Goal: Task Accomplishment & Management: Use online tool/utility

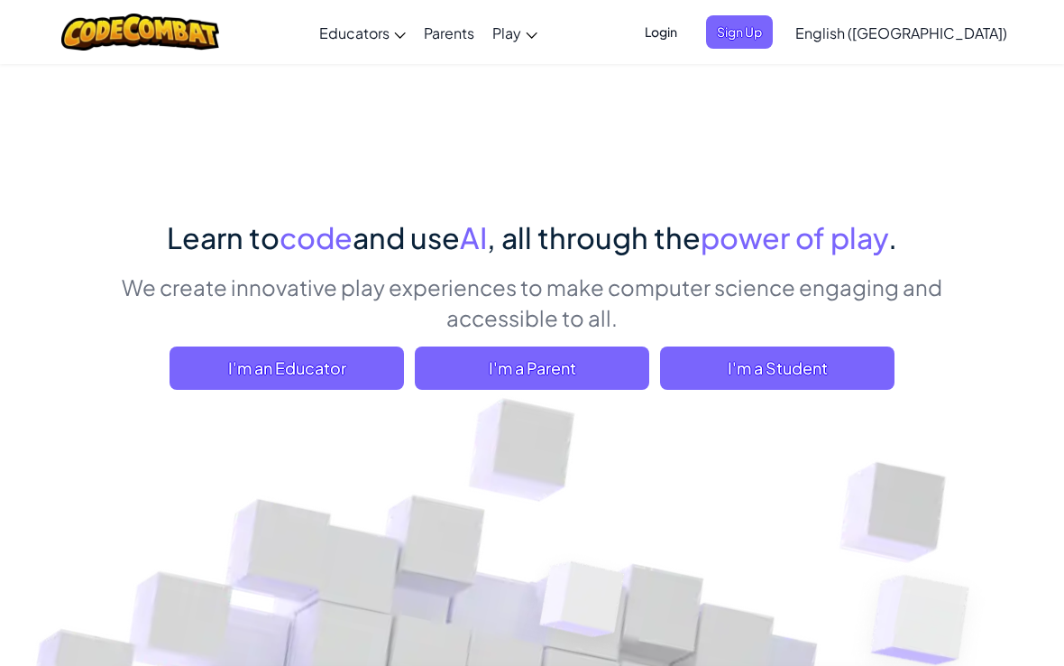
click at [716, 347] on span "I'm a Student" at bounding box center [777, 367] width 235 height 43
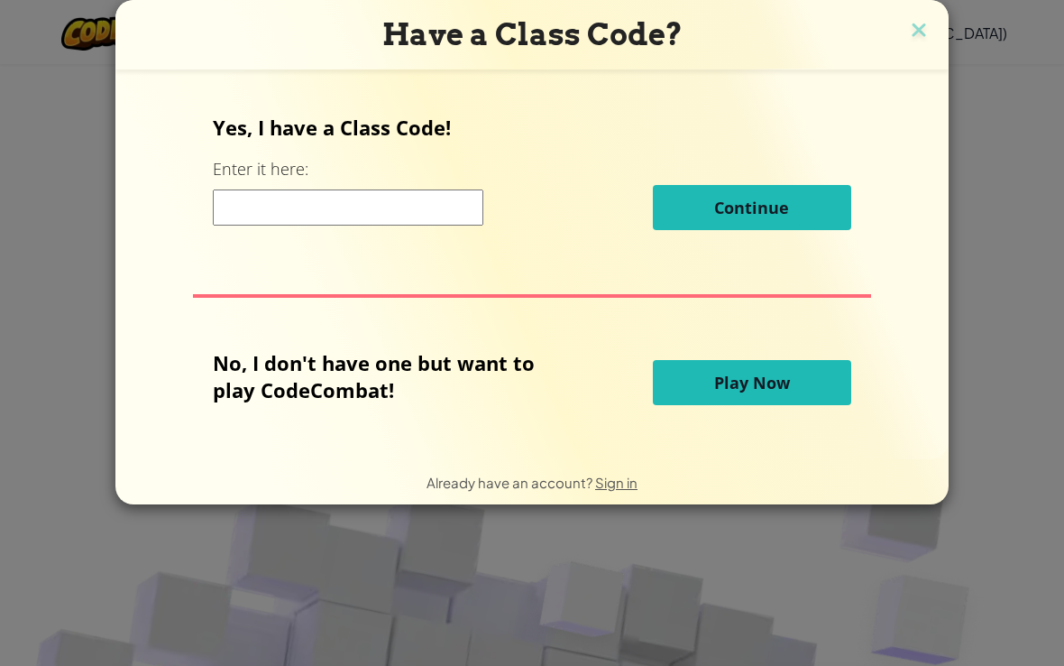
click at [285, 214] on input at bounding box center [348, 207] width 271 height 36
click at [708, 387] on button "Play Now" at bounding box center [752, 382] width 198 height 45
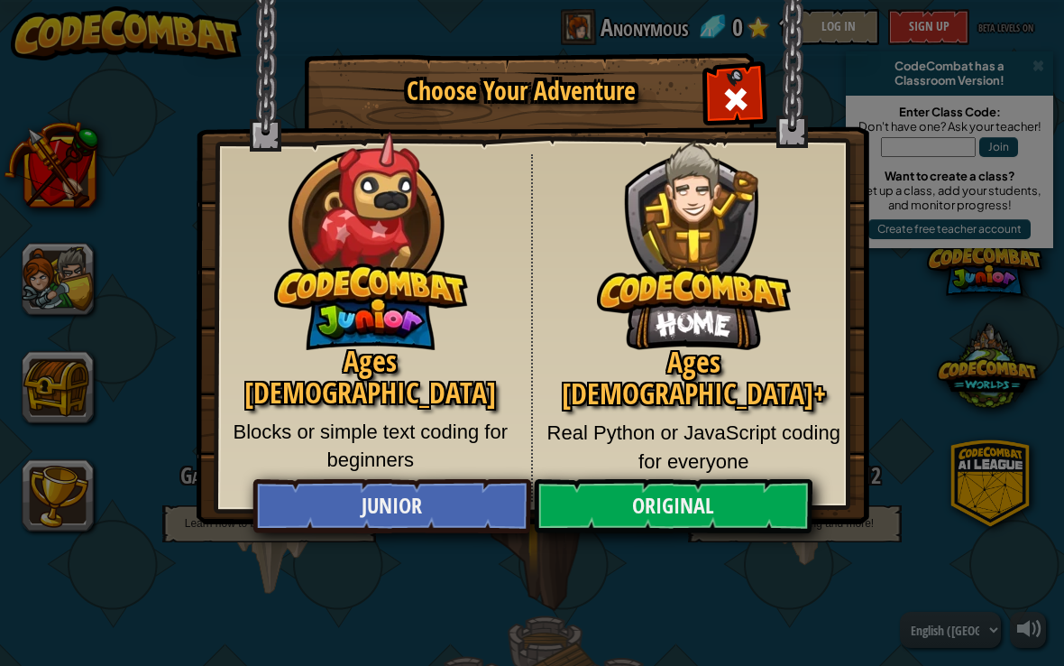
click at [617, 513] on link "Original" at bounding box center [673, 506] width 278 height 54
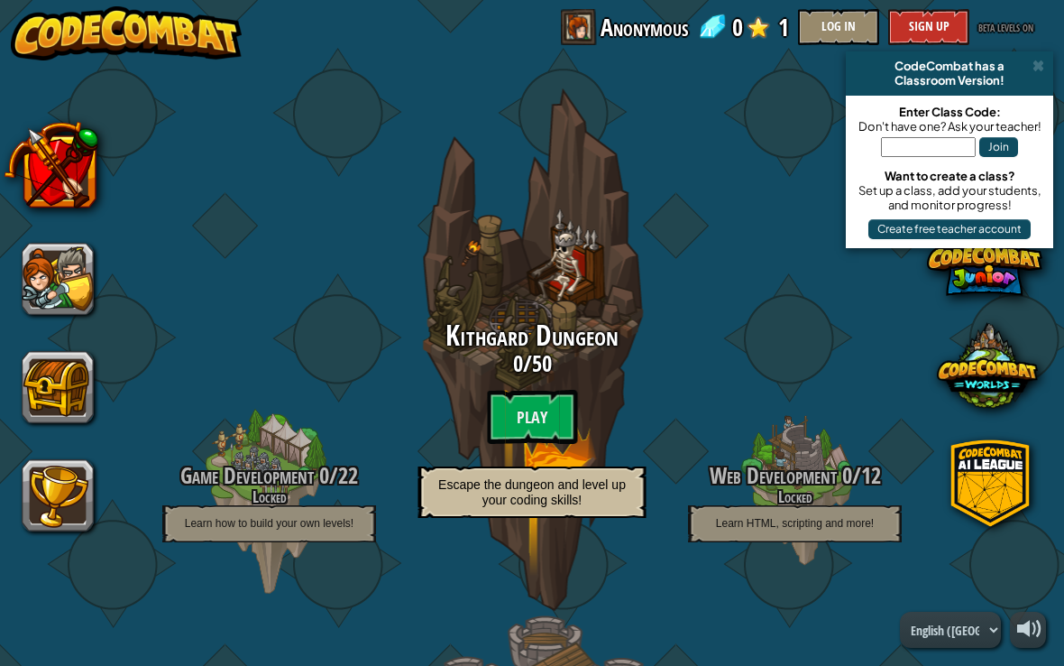
click at [511, 418] on btn "Play" at bounding box center [532, 417] width 90 height 54
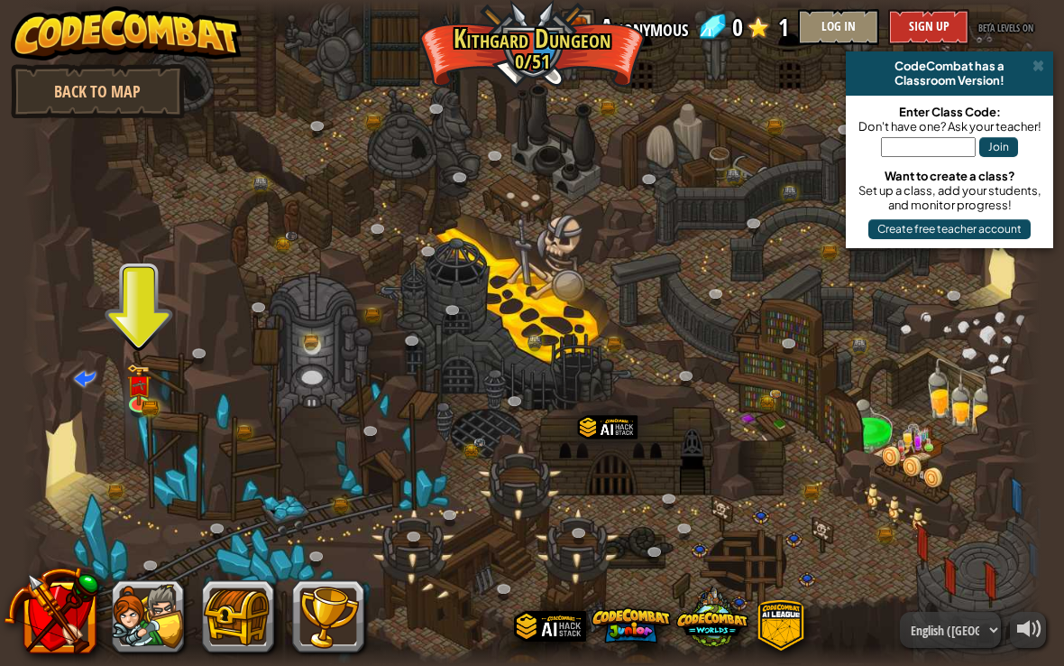
click at [128, 390] on img at bounding box center [138, 384] width 25 height 41
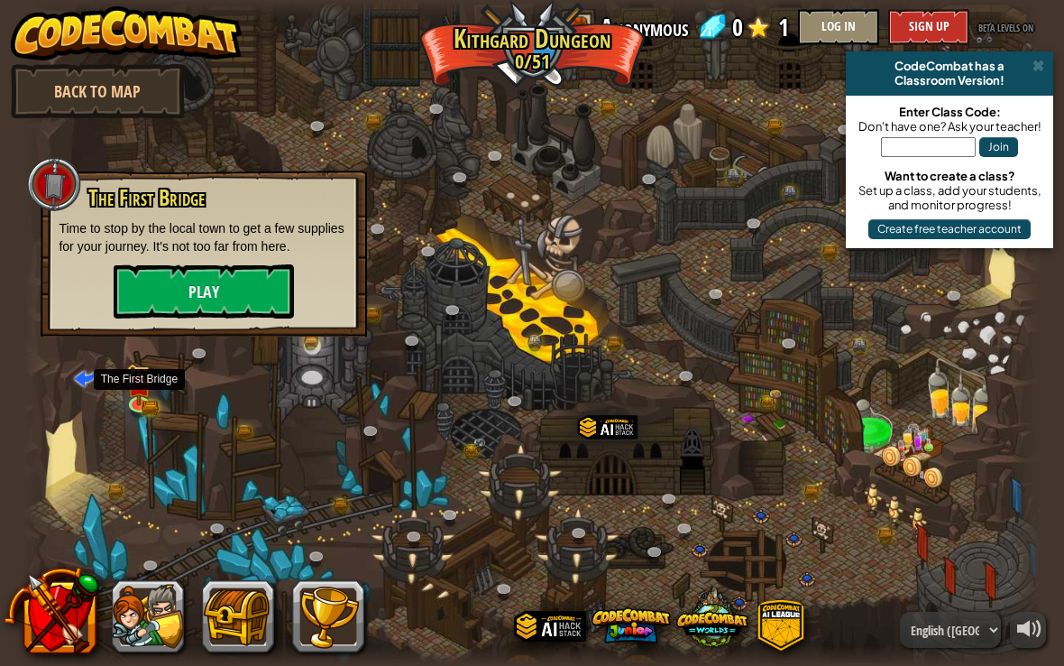
click at [143, 290] on button "Play" at bounding box center [204, 291] width 180 height 54
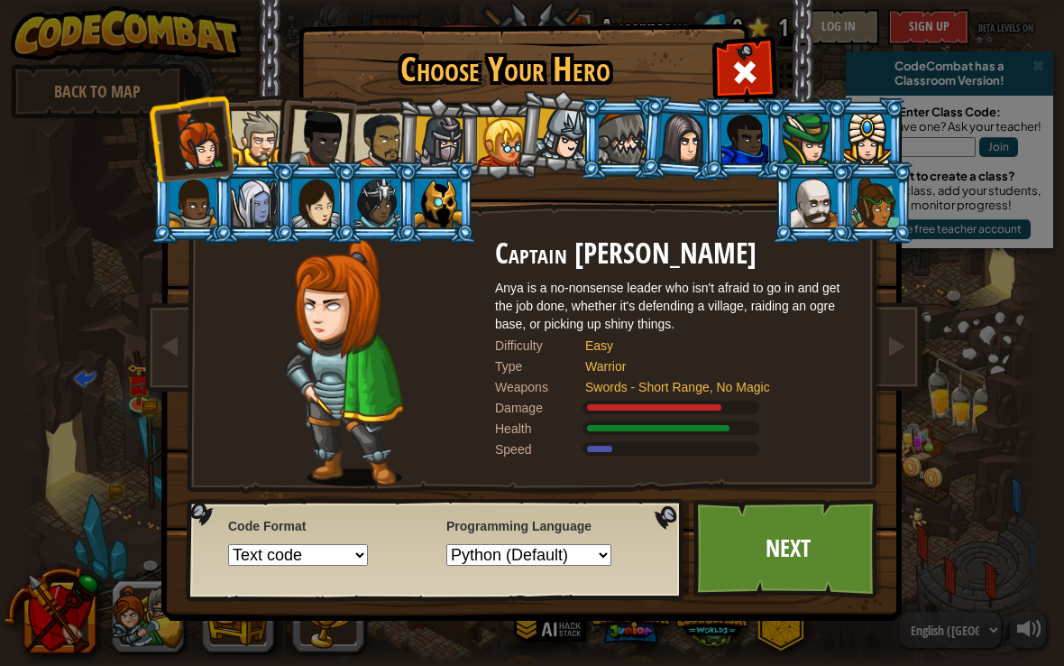
click at [266, 158] on div at bounding box center [258, 138] width 55 height 55
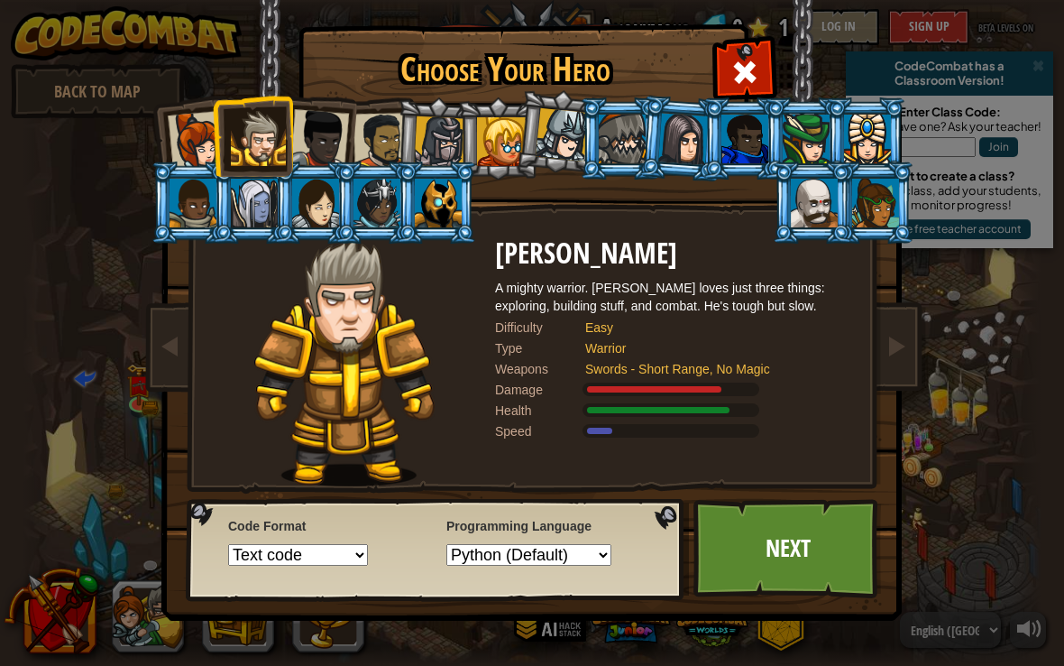
click at [257, 151] on div at bounding box center [258, 138] width 55 height 55
click at [761, 537] on link "Next" at bounding box center [788, 548] width 189 height 99
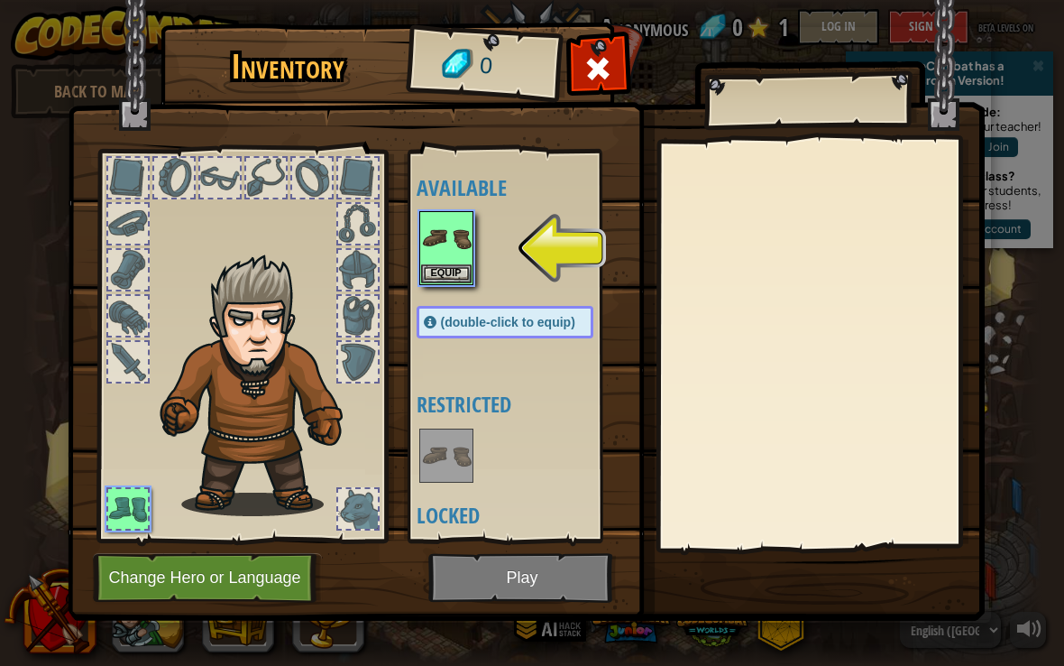
click at [457, 250] on img at bounding box center [446, 238] width 51 height 51
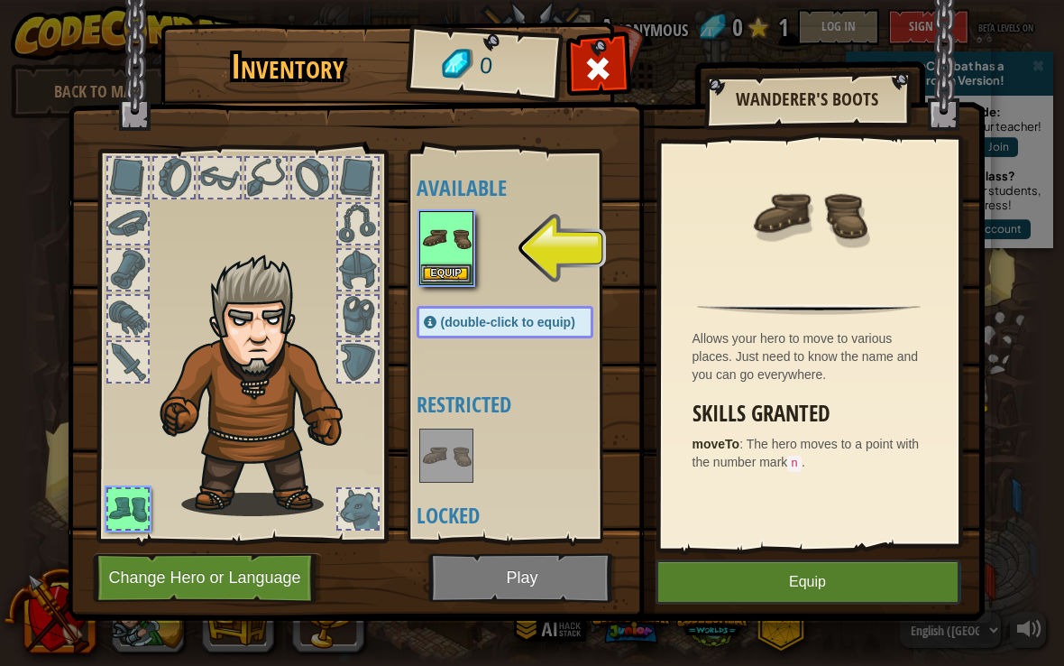
click at [719, 583] on button "Equip" at bounding box center [808, 581] width 305 height 45
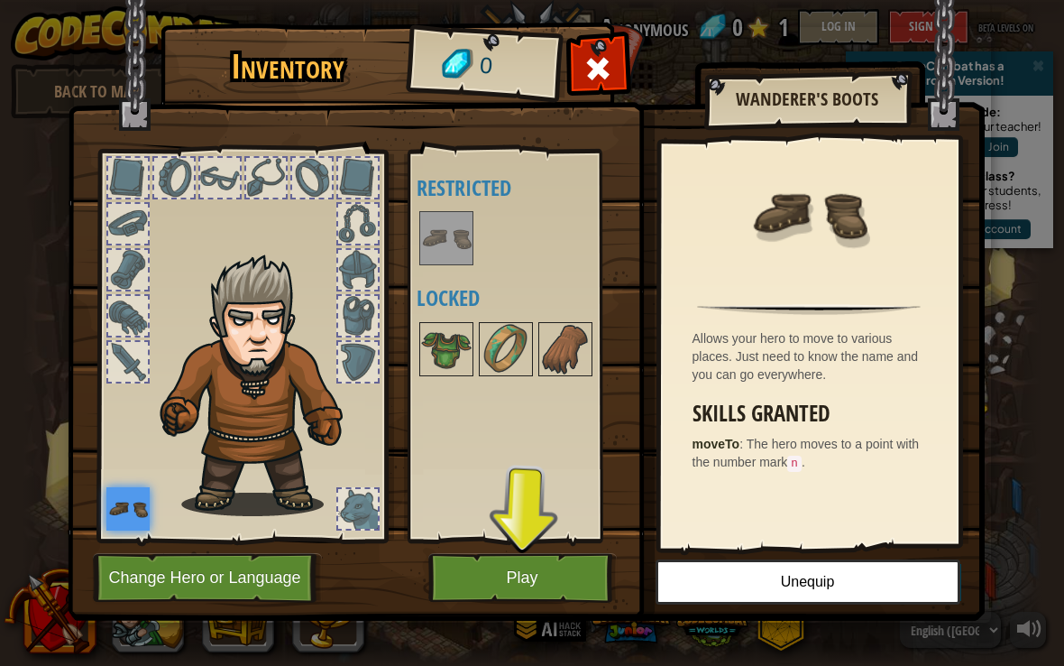
click at [521, 593] on button "Play" at bounding box center [522, 578] width 189 height 50
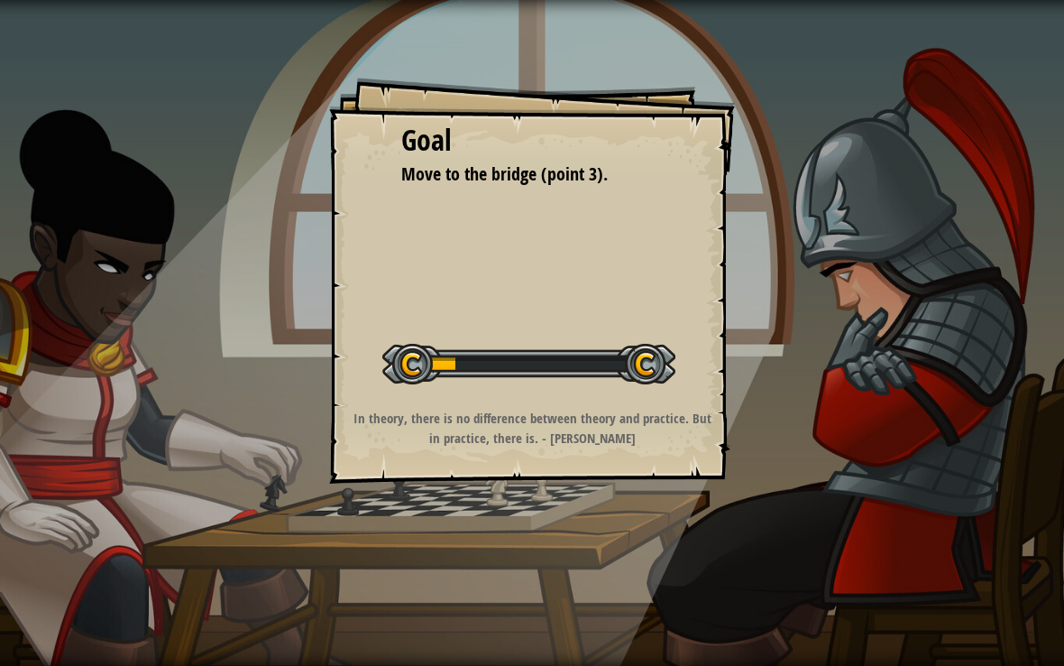
click at [511, 574] on div "Goal Move to the bridge (point 3). Start Level Error loading from server. Try r…" at bounding box center [532, 333] width 1064 height 666
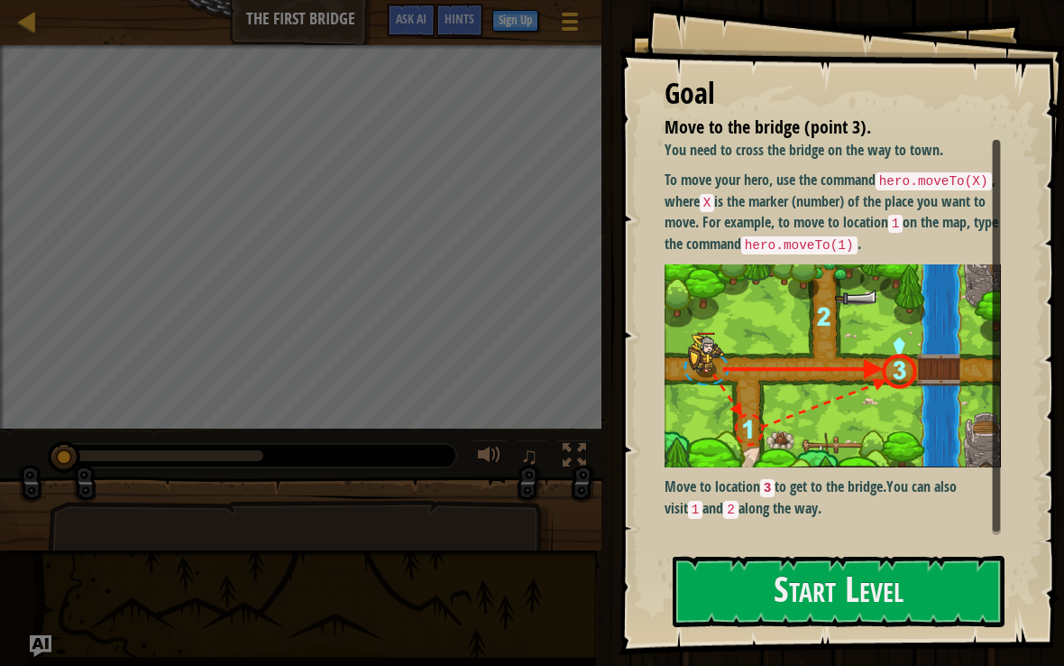
click at [740, 585] on button "Start Level" at bounding box center [839, 591] width 332 height 71
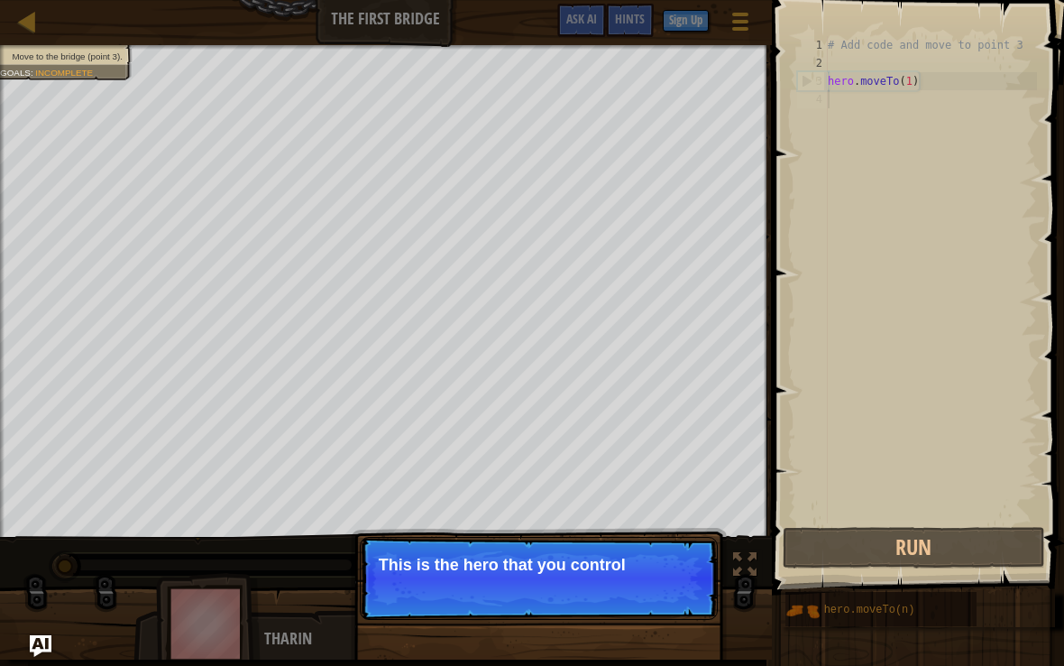
click at [568, 628] on div "Skip (esc) Continue This is the hero that you control" at bounding box center [539, 670] width 376 height 267
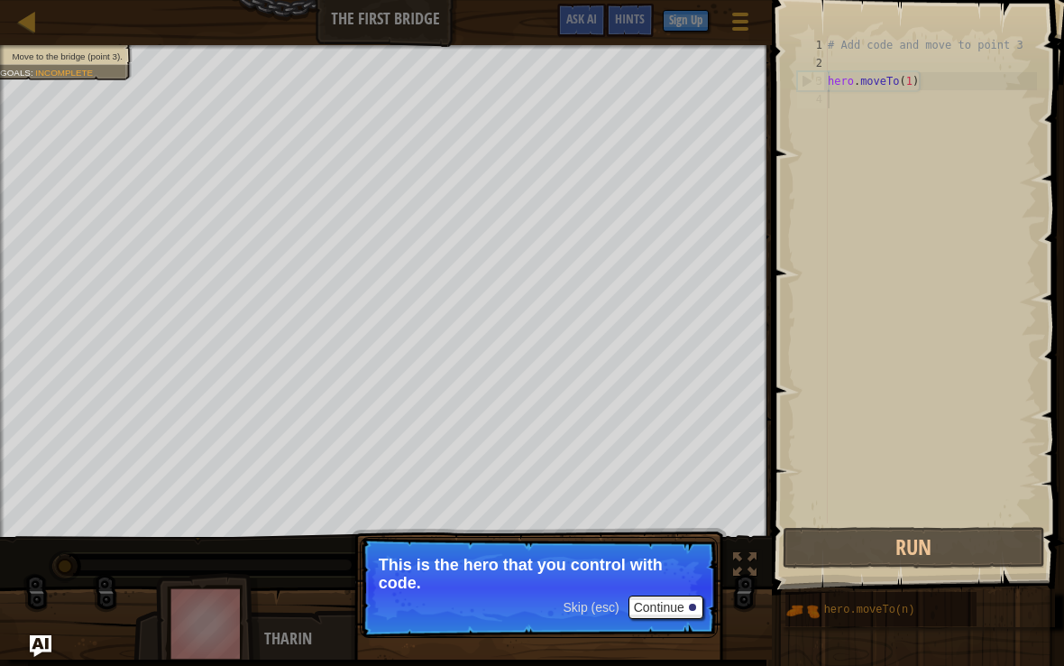
click at [649, 611] on button "Continue" at bounding box center [666, 606] width 75 height 23
